Goal: Information Seeking & Learning: Learn about a topic

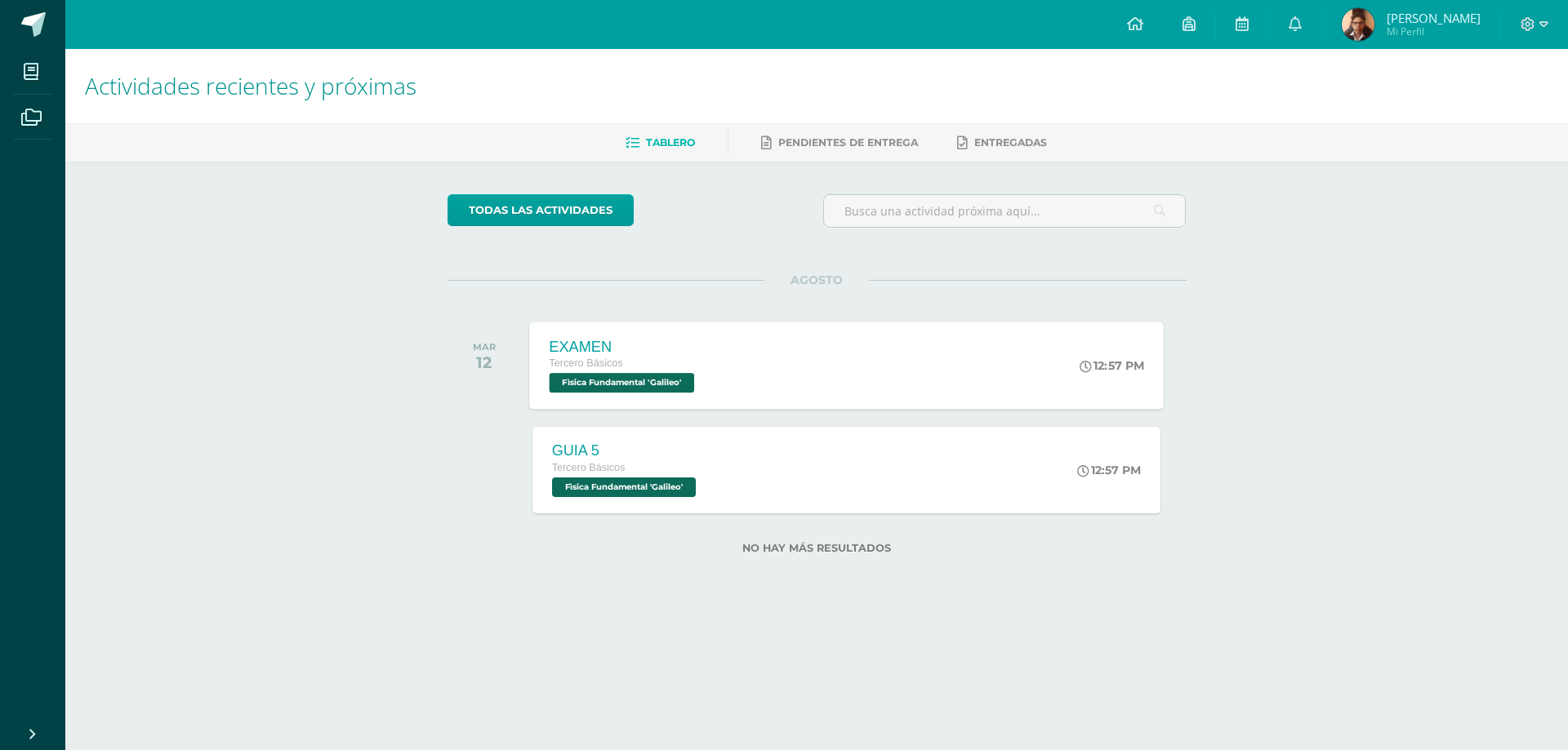
click at [666, 341] on div "EXAMEN" at bounding box center [623, 346] width 149 height 17
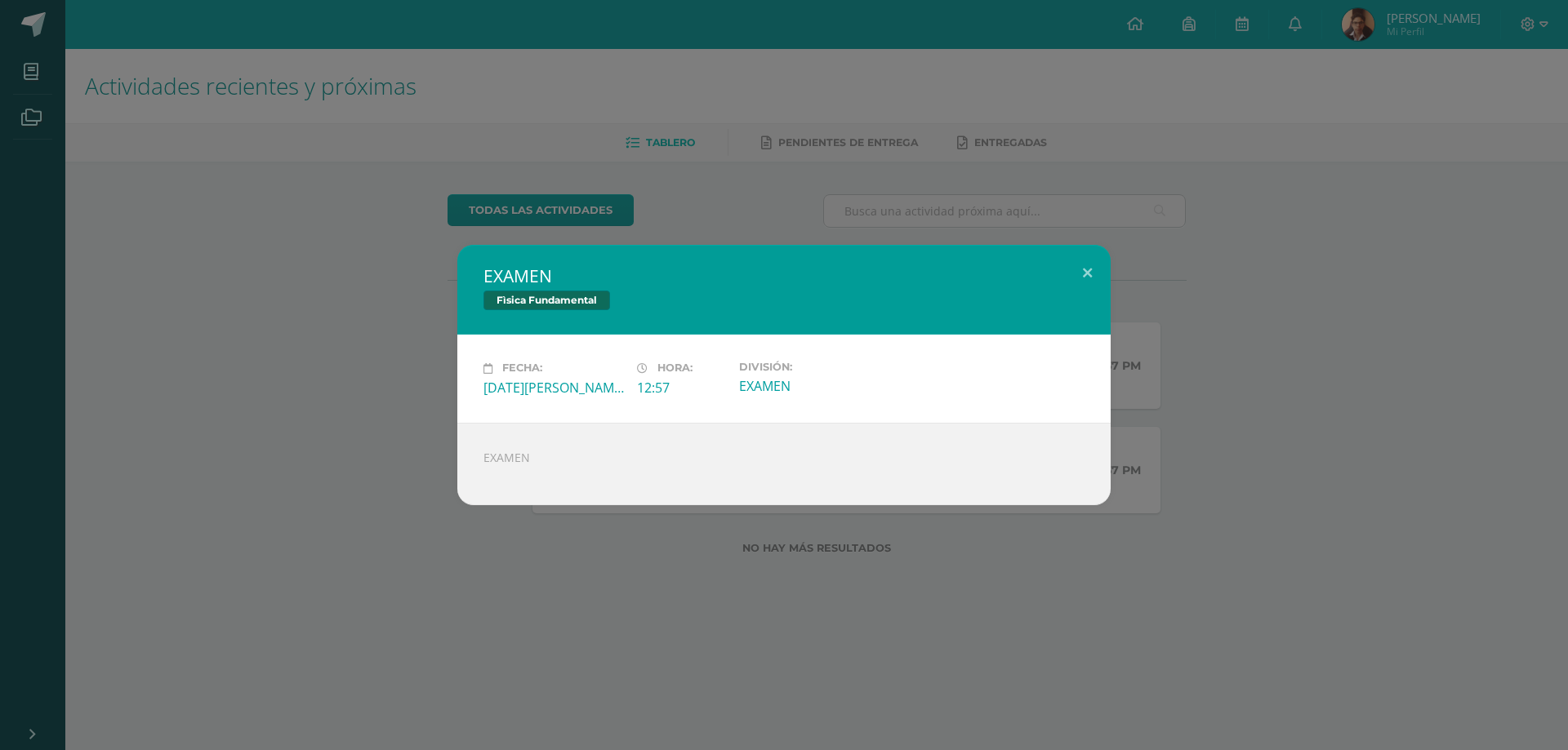
click at [404, 437] on div "EXAMEN Fìsica Fundamental Fecha: [DATE][PERSON_NAME] Hora: 12:57 División: EXAM…" at bounding box center [784, 375] width 1555 height 260
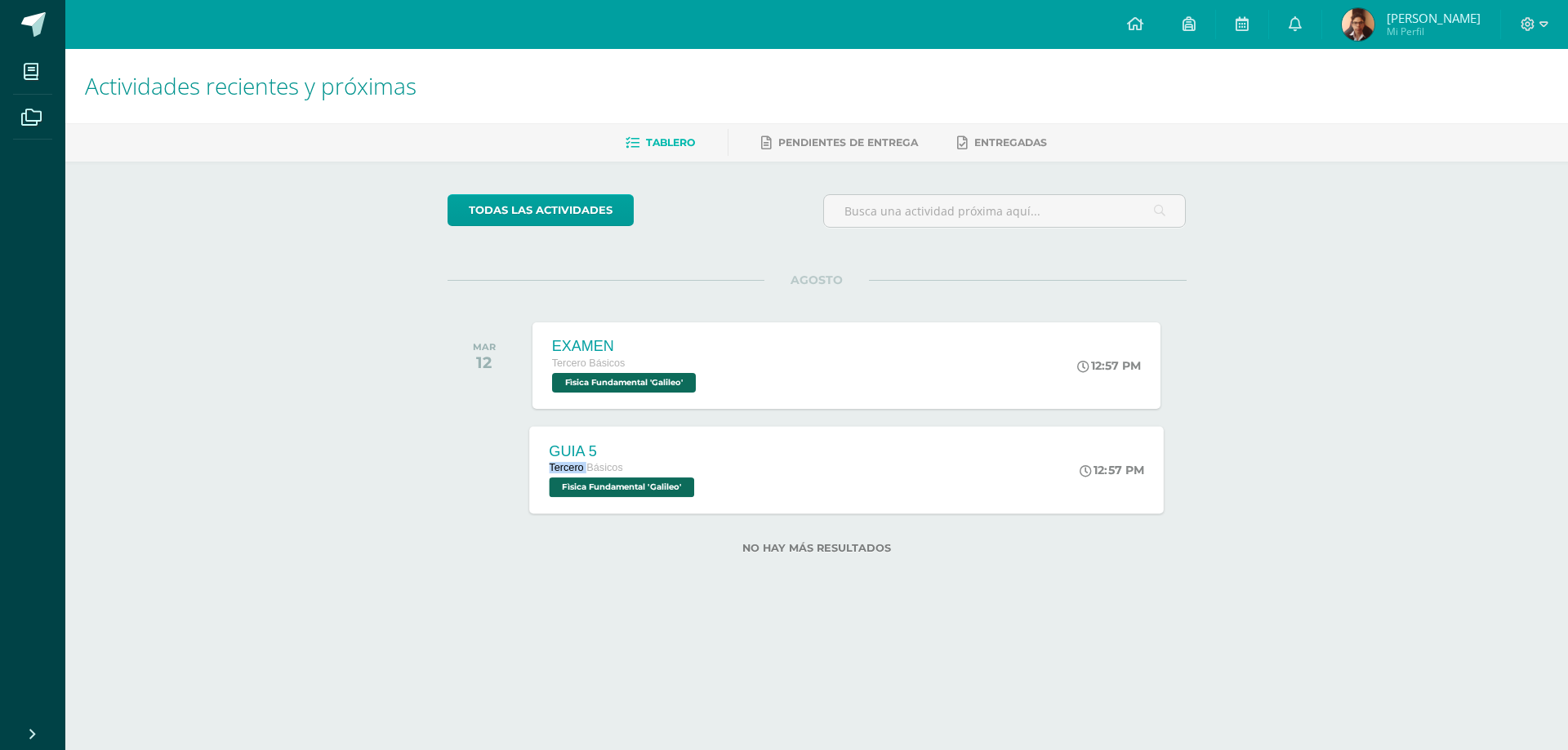
click at [567, 460] on div "Tercero Básicos" at bounding box center [623, 468] width 149 height 18
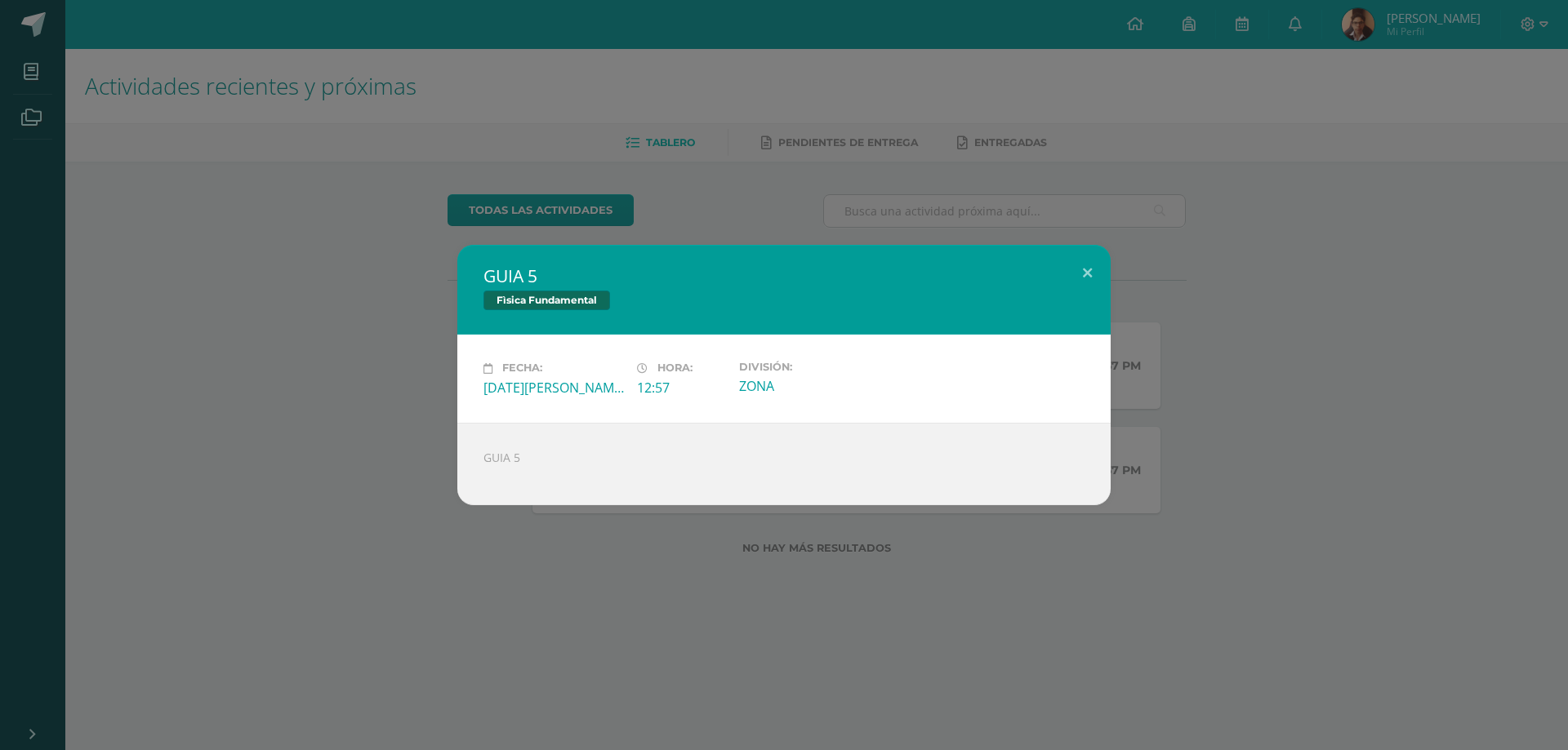
click at [395, 430] on div "GUIA 5 Fìsica Fundamental Fecha: [DATE][PERSON_NAME] Hora: 12:57 División: ZONA" at bounding box center [784, 375] width 1555 height 260
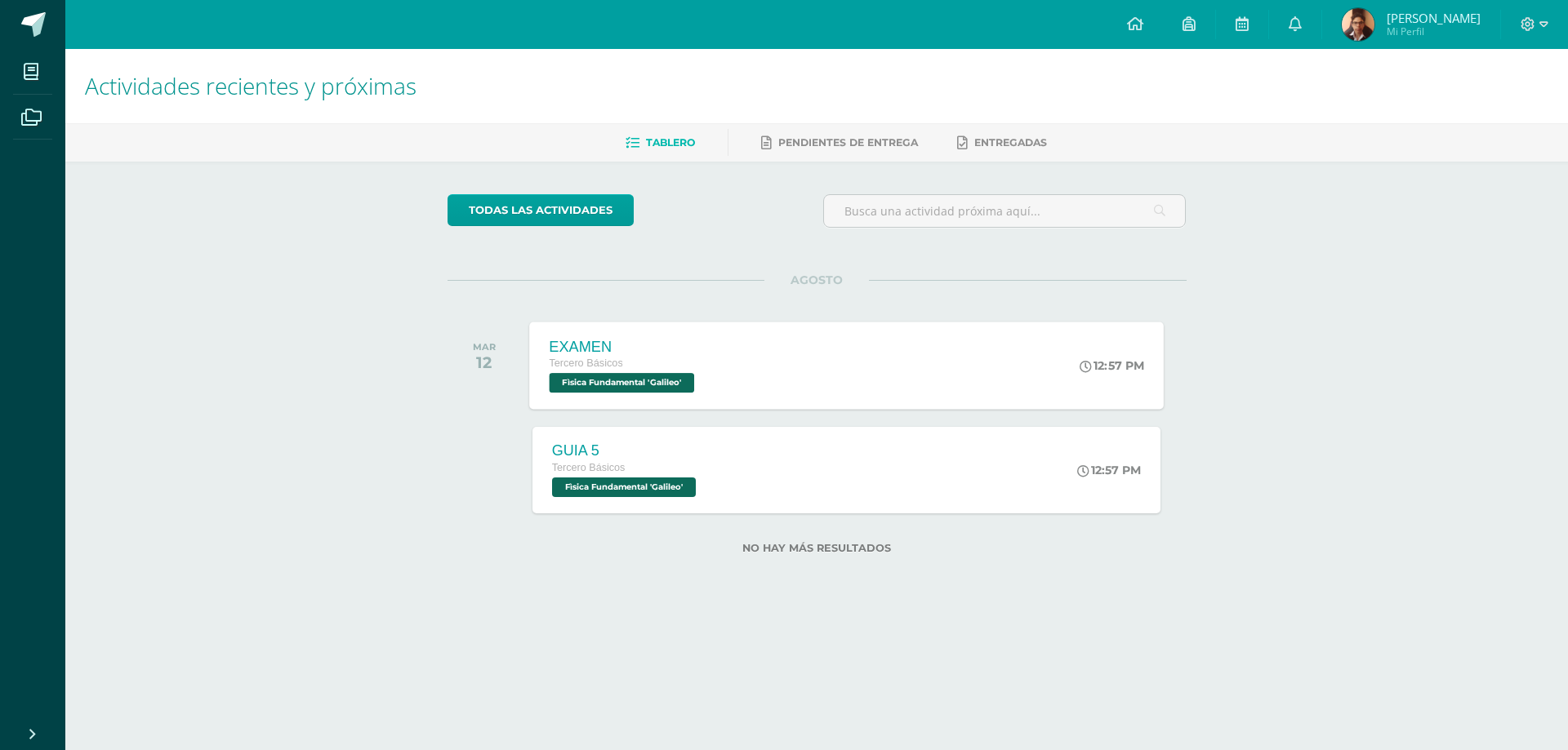
click at [828, 373] on div "EXAMEN Tercero Básicos Fìsica Fundamental 'Galileo' 12:57 PM EXAMEN Fìsica Fund…" at bounding box center [846, 366] width 634 height 87
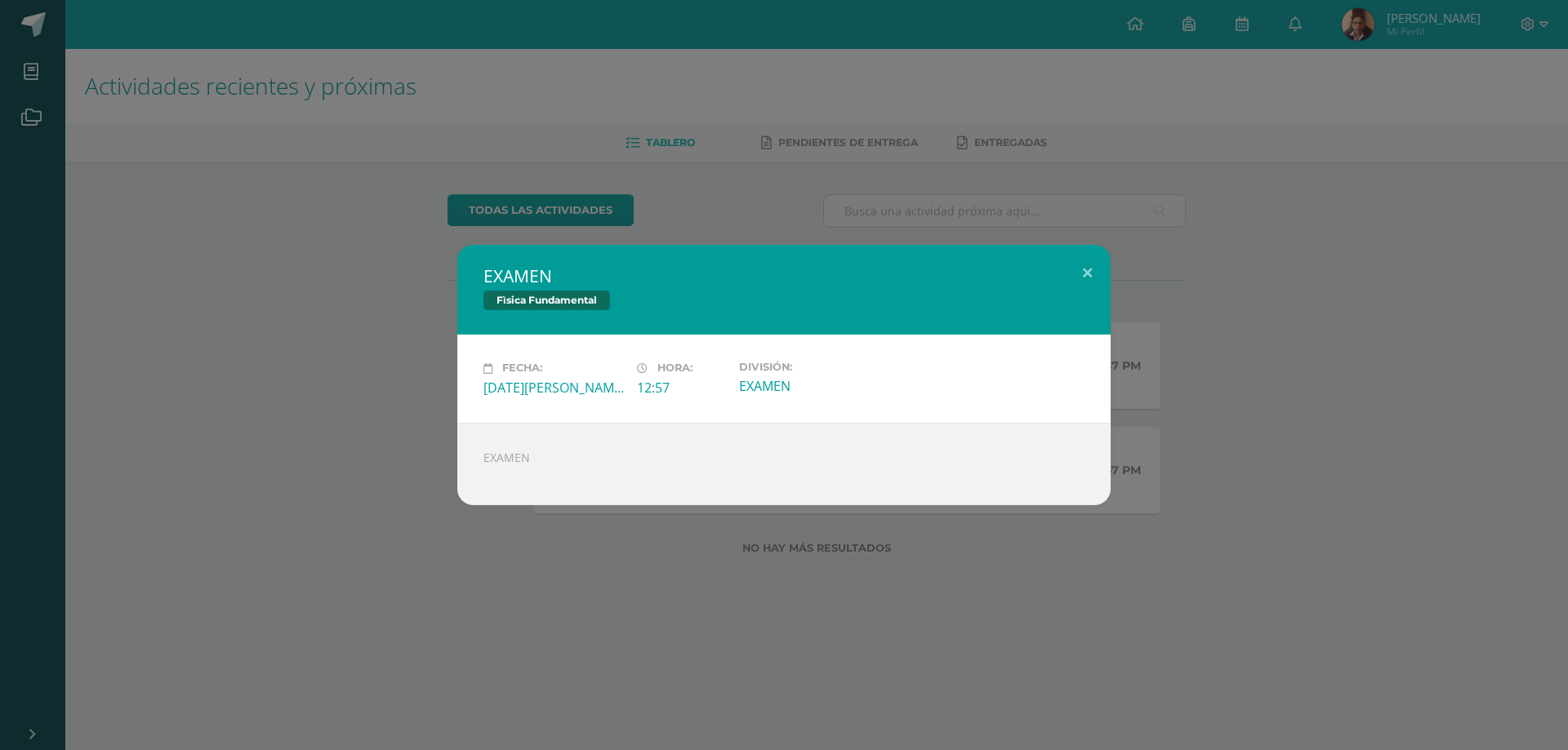
click at [102, 253] on div "EXAMEN Fìsica Fundamental Fecha: [DATE][PERSON_NAME] Hora: 12:57 División: EXAM…" at bounding box center [784, 375] width 1555 height 260
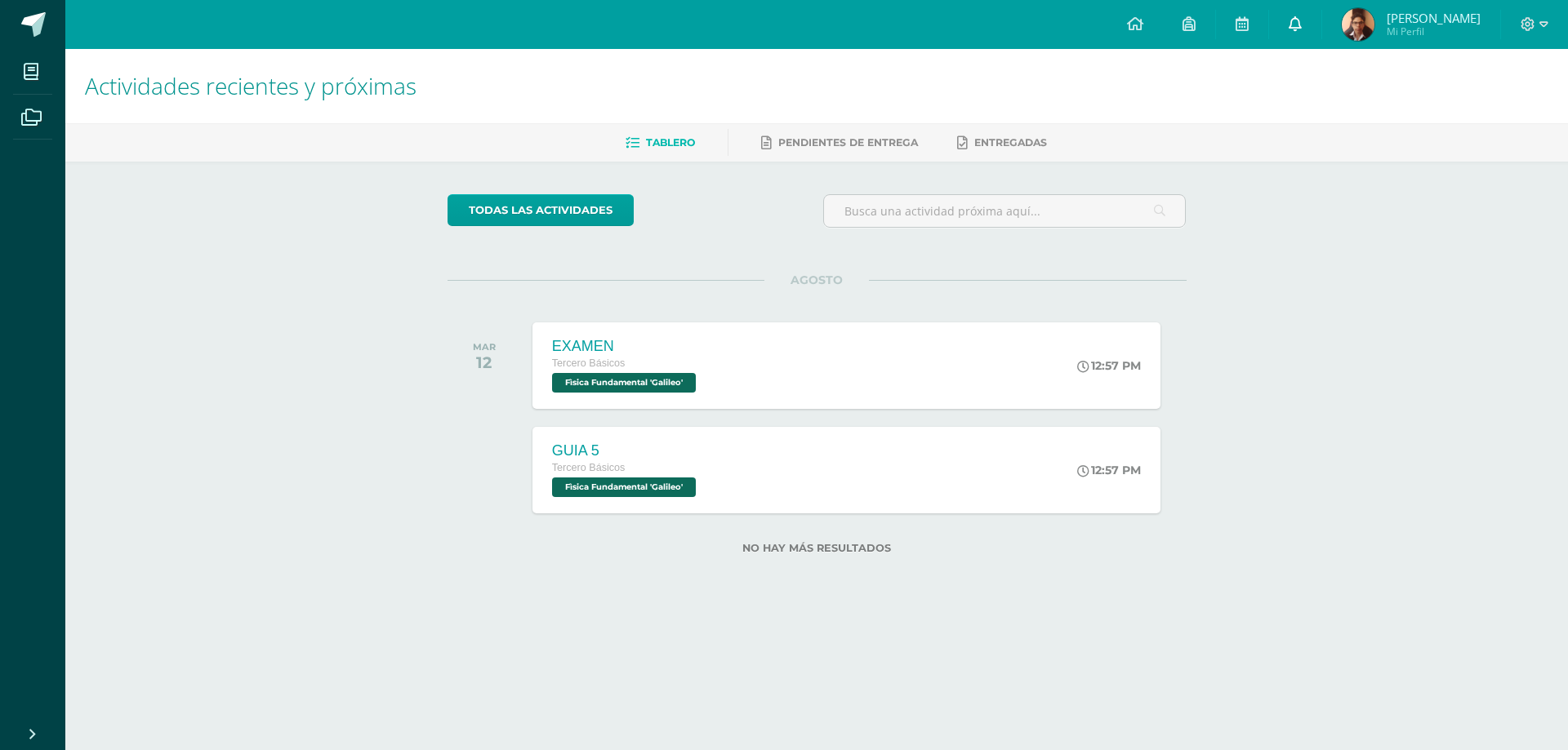
click at [1305, 36] on link at bounding box center [1295, 24] width 52 height 49
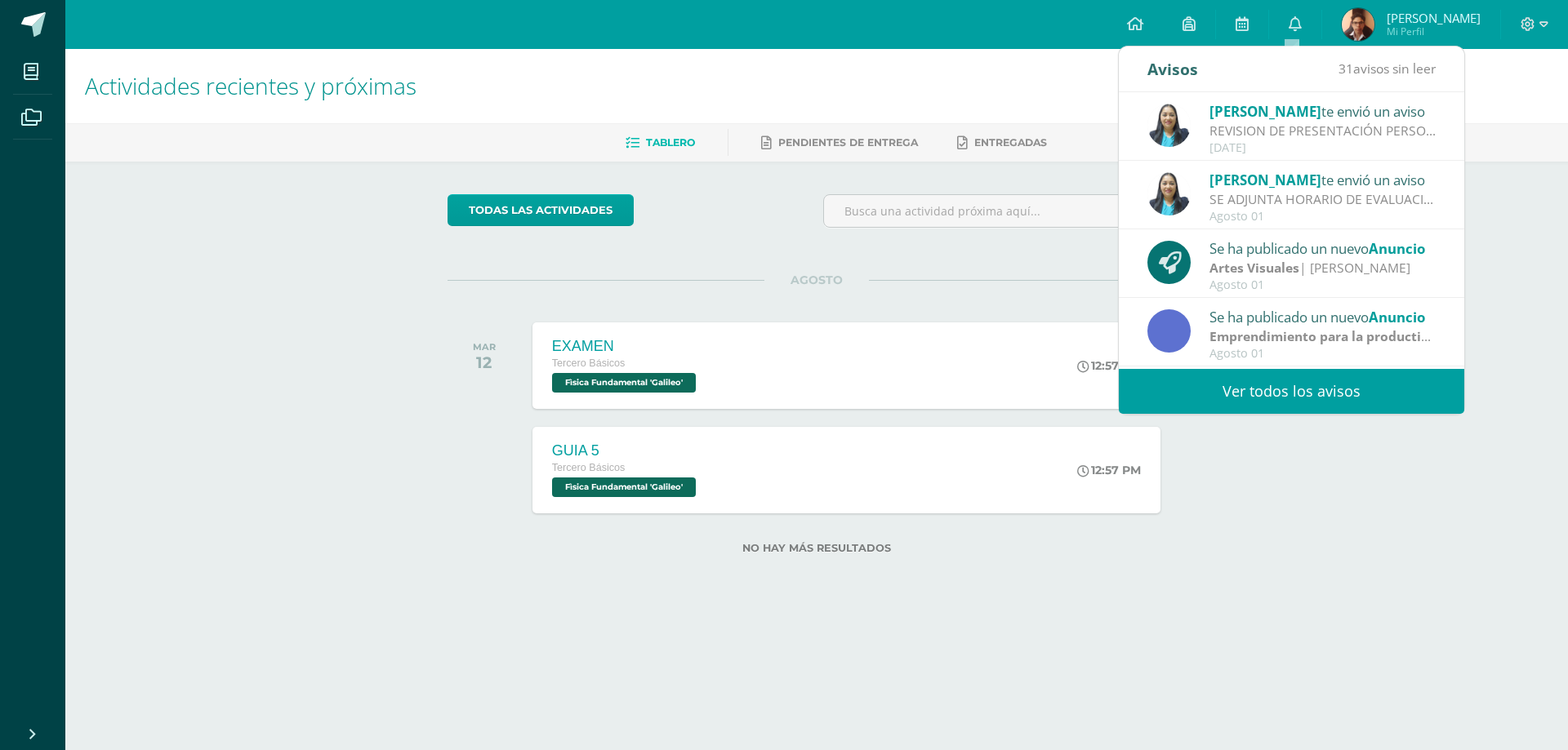
click at [1315, 123] on div "REVISION DE PRESENTACIÓN PERSONAL: Saludos Cordiales Les recordamos que estamos…" at bounding box center [1323, 131] width 227 height 19
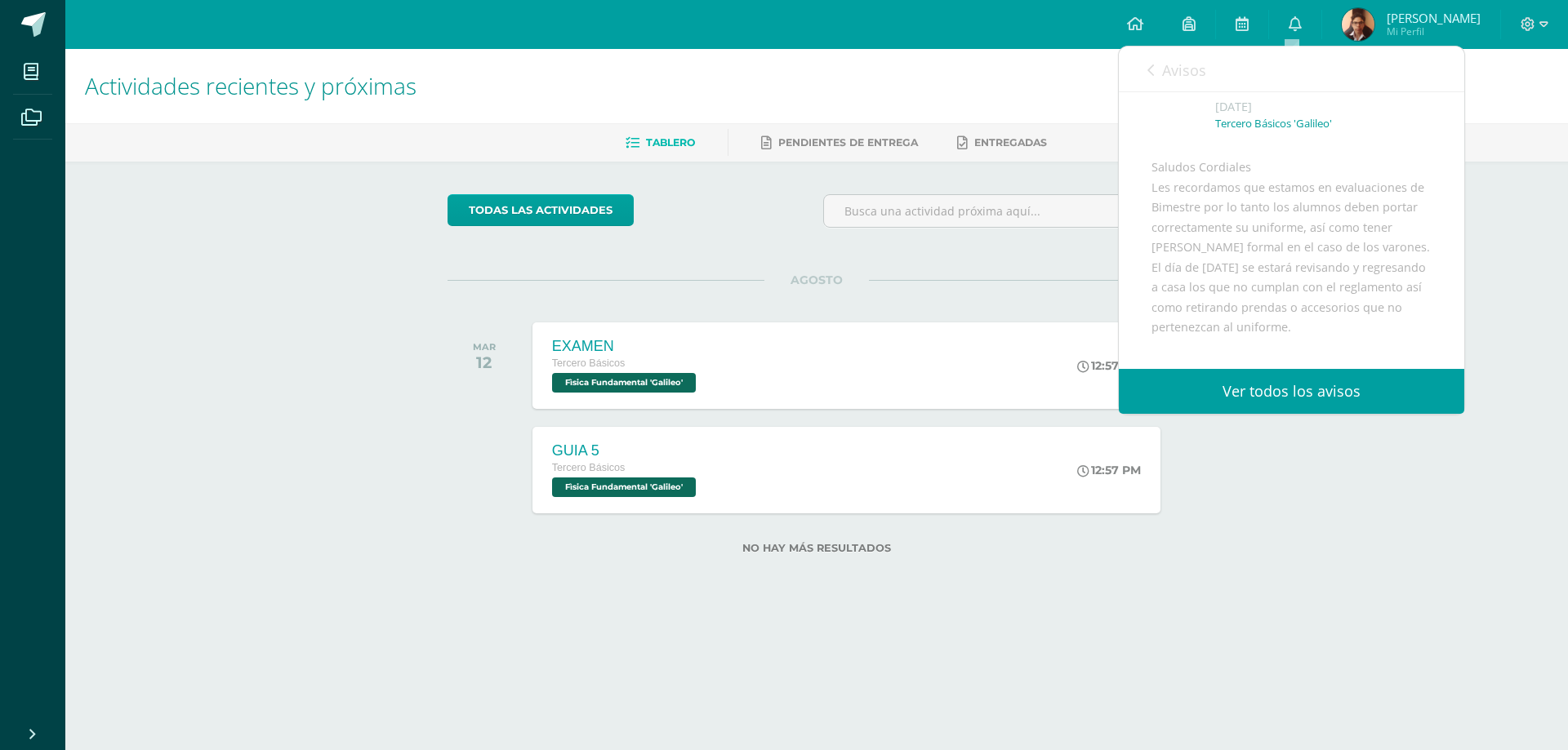
scroll to position [245, 0]
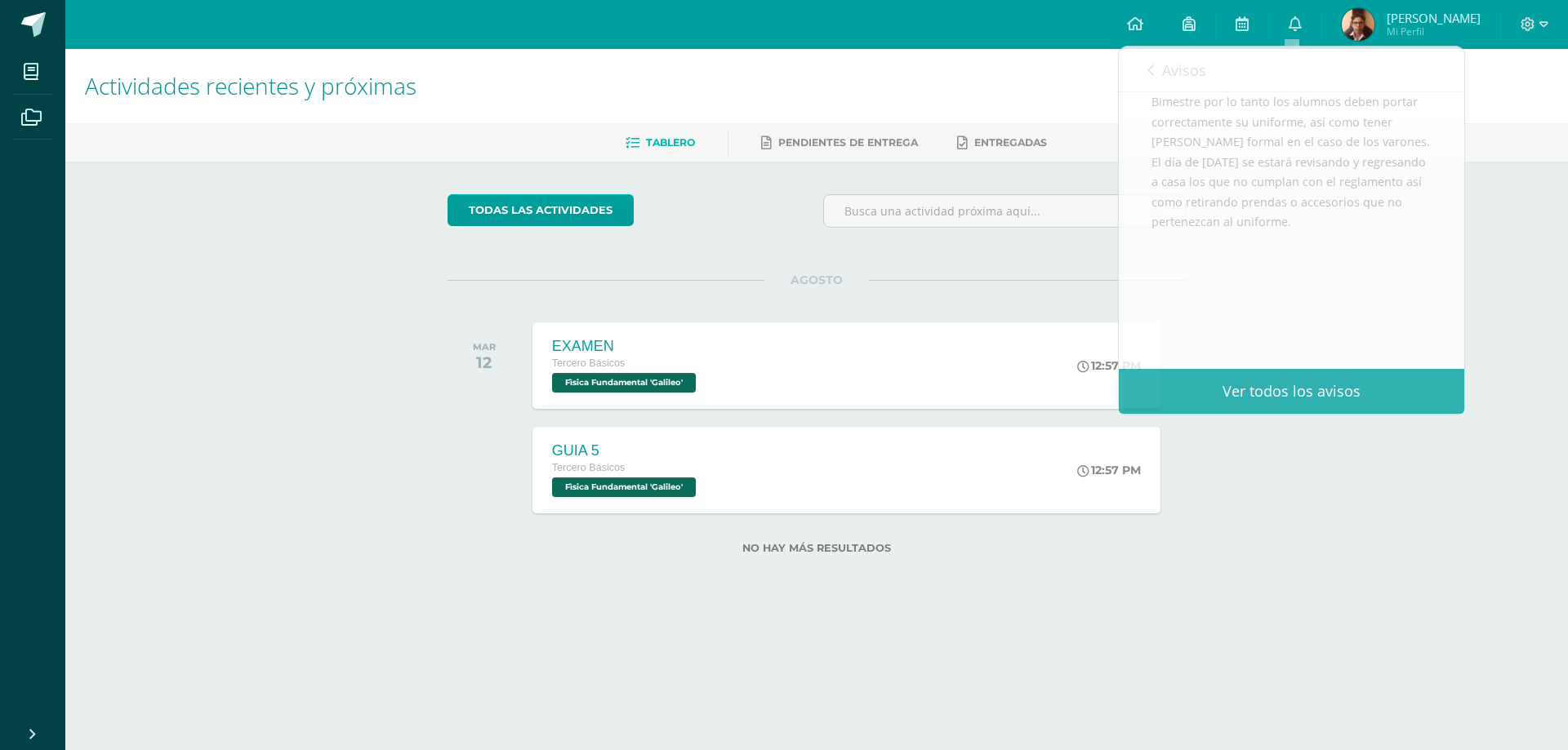
drag, startPoint x: 1250, startPoint y: 490, endPoint x: 1200, endPoint y: 390, distance: 111.8
click at [1251, 489] on div "Actividades recientes y próximas Tablero Pendientes de entrega Entregadas todas…" at bounding box center [816, 328] width 1502 height 558
